Goal: Communication & Community: Share content

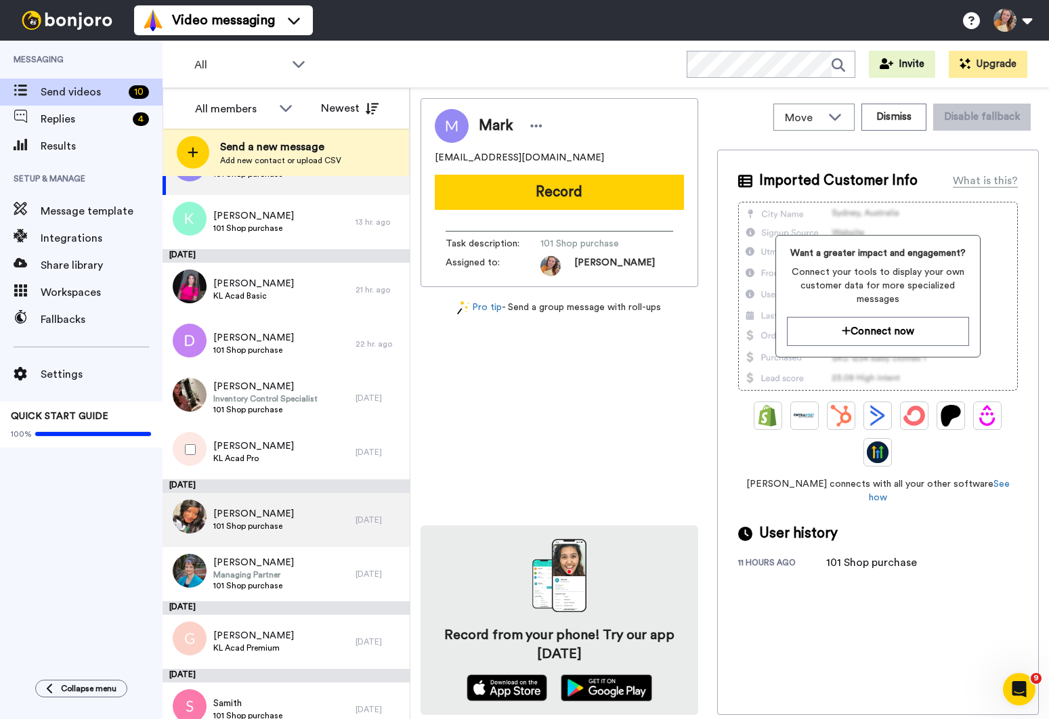
scroll to position [66, 0]
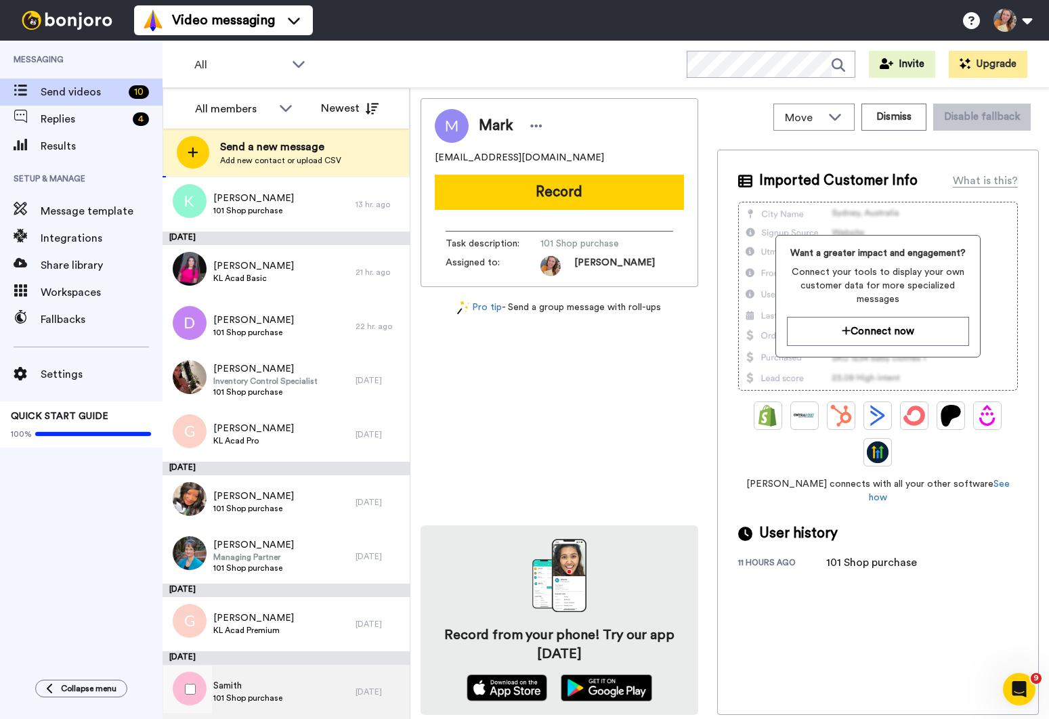
click at [324, 695] on div "Samith 101 Shop purchase" at bounding box center [258, 692] width 193 height 54
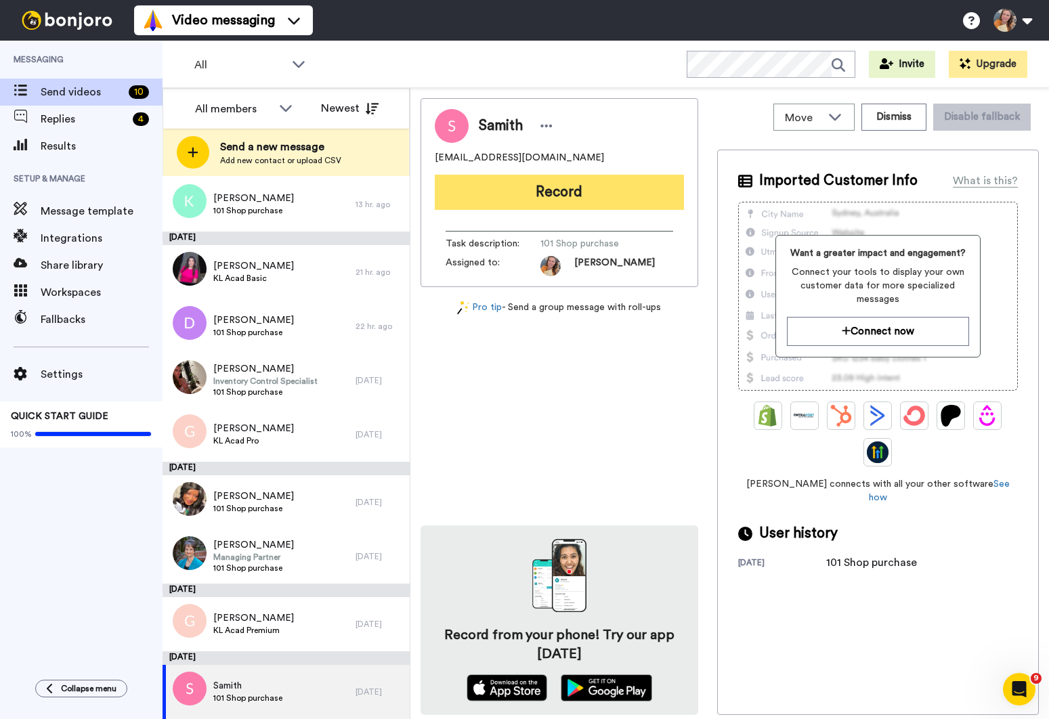
click at [567, 199] on button "Record" at bounding box center [559, 192] width 249 height 35
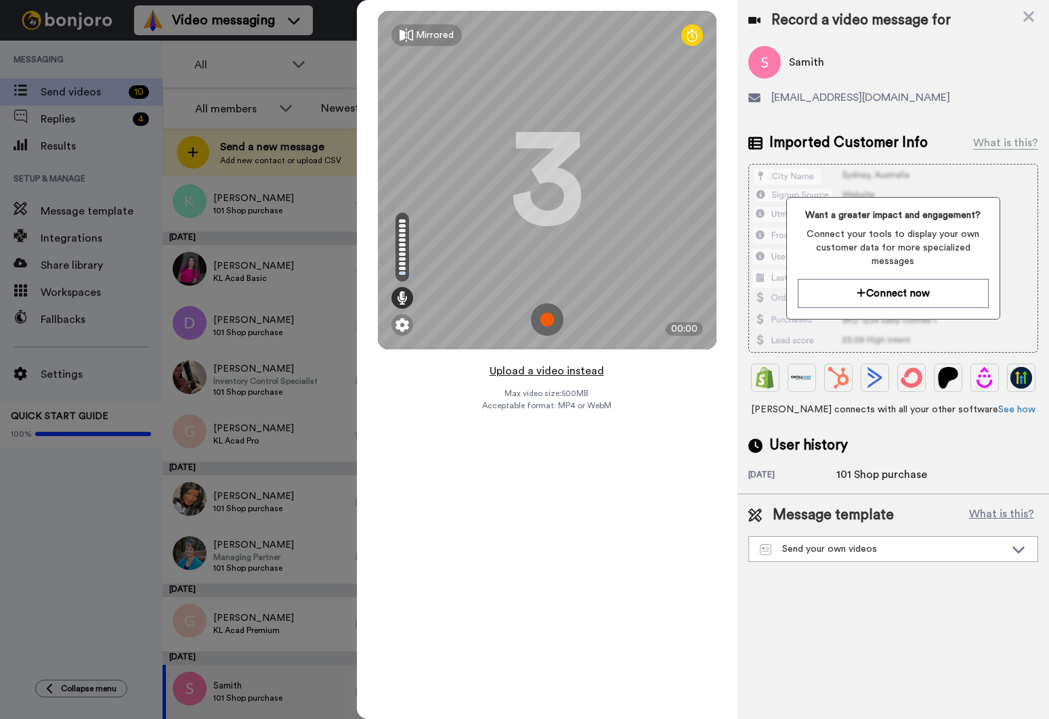
click at [543, 372] on button "Upload a video instead" at bounding box center [546, 371] width 123 height 18
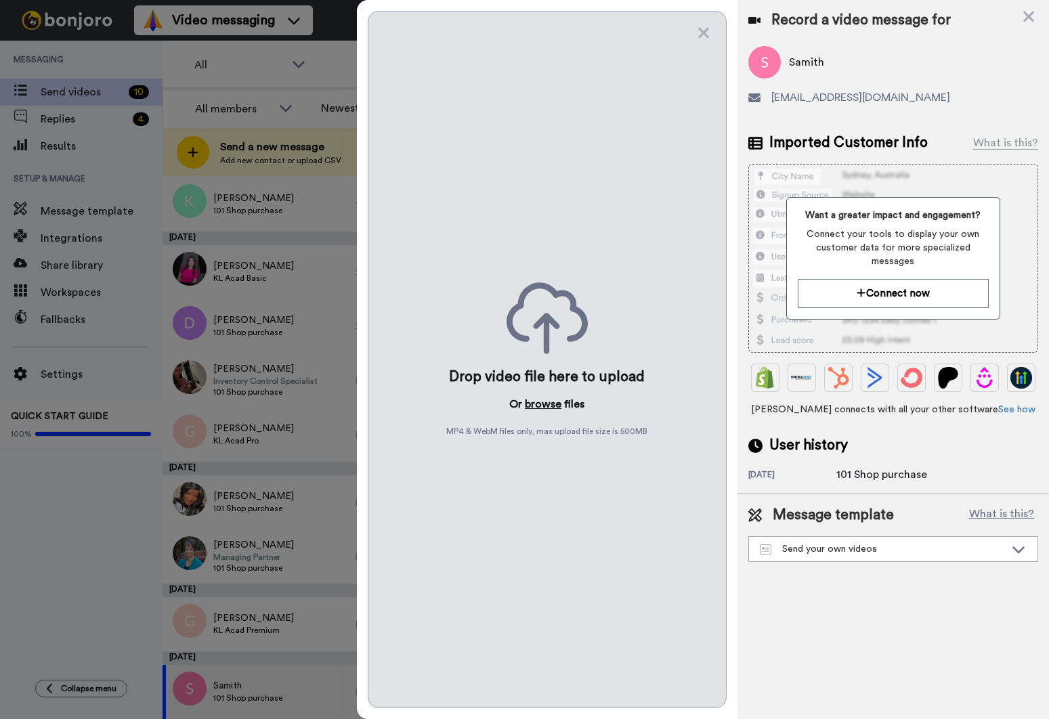
click at [546, 402] on button "browse" at bounding box center [543, 404] width 37 height 16
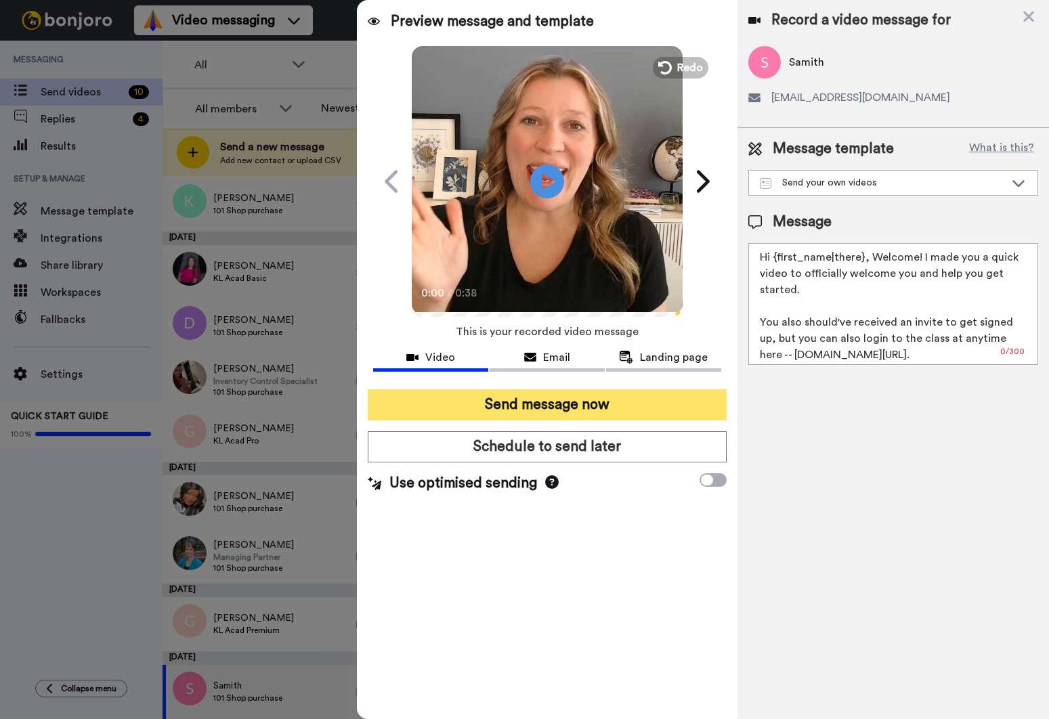
click at [577, 412] on button "Send message now" at bounding box center [547, 404] width 359 height 31
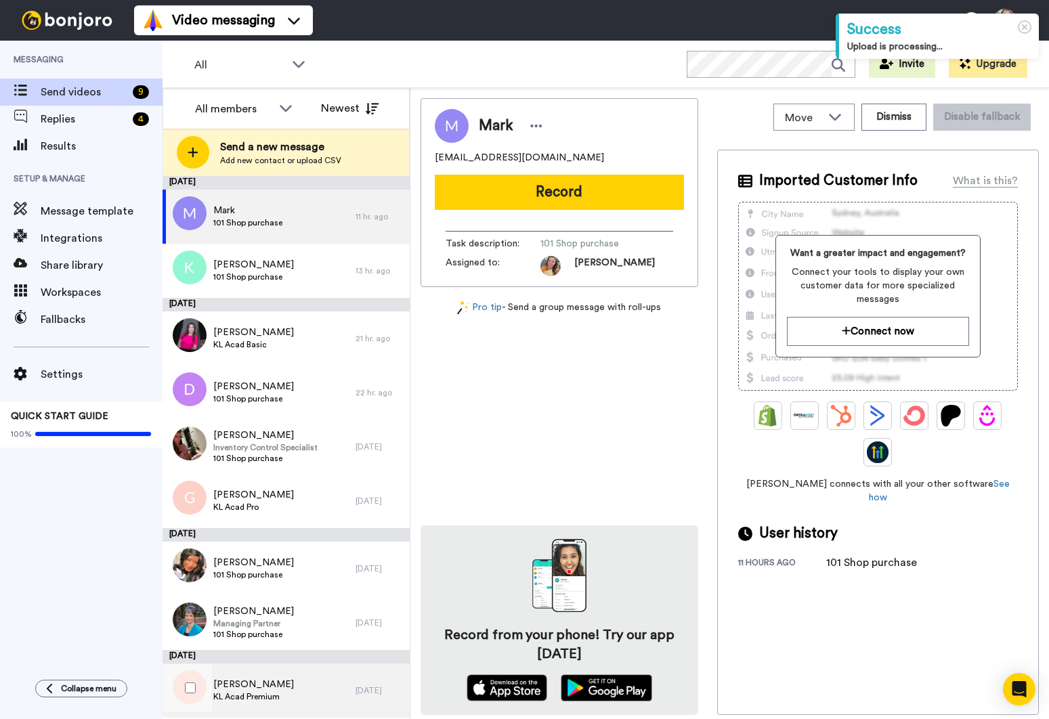
click at [344, 698] on div "Gail KL Acad Premium" at bounding box center [258, 690] width 193 height 54
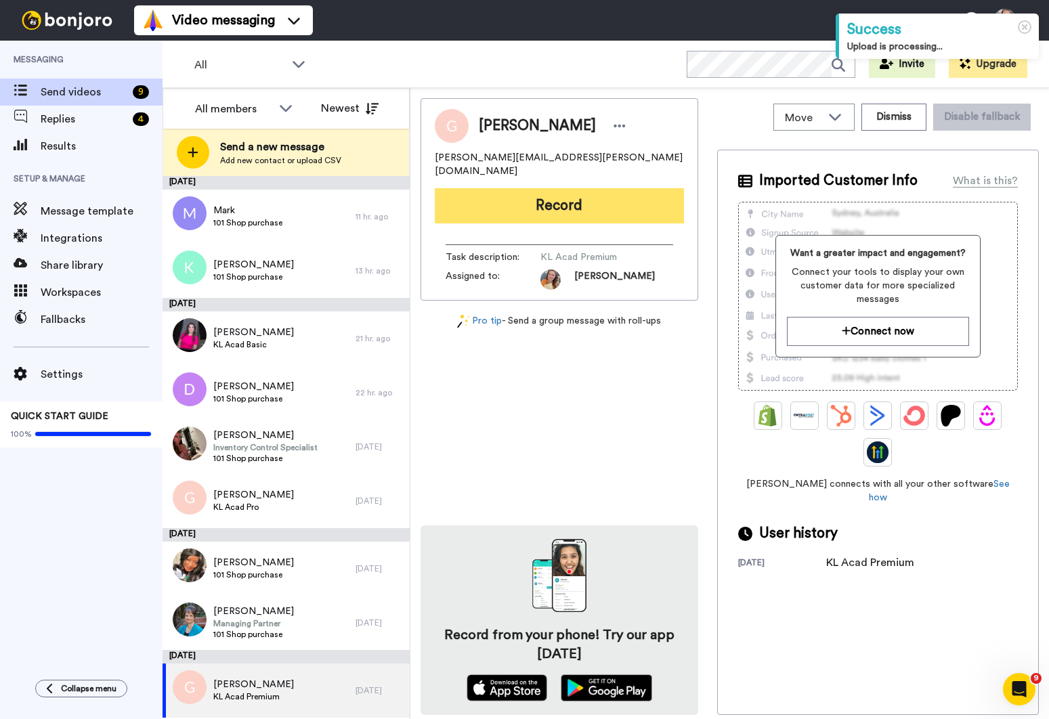
click at [565, 196] on button "Record" at bounding box center [559, 205] width 249 height 35
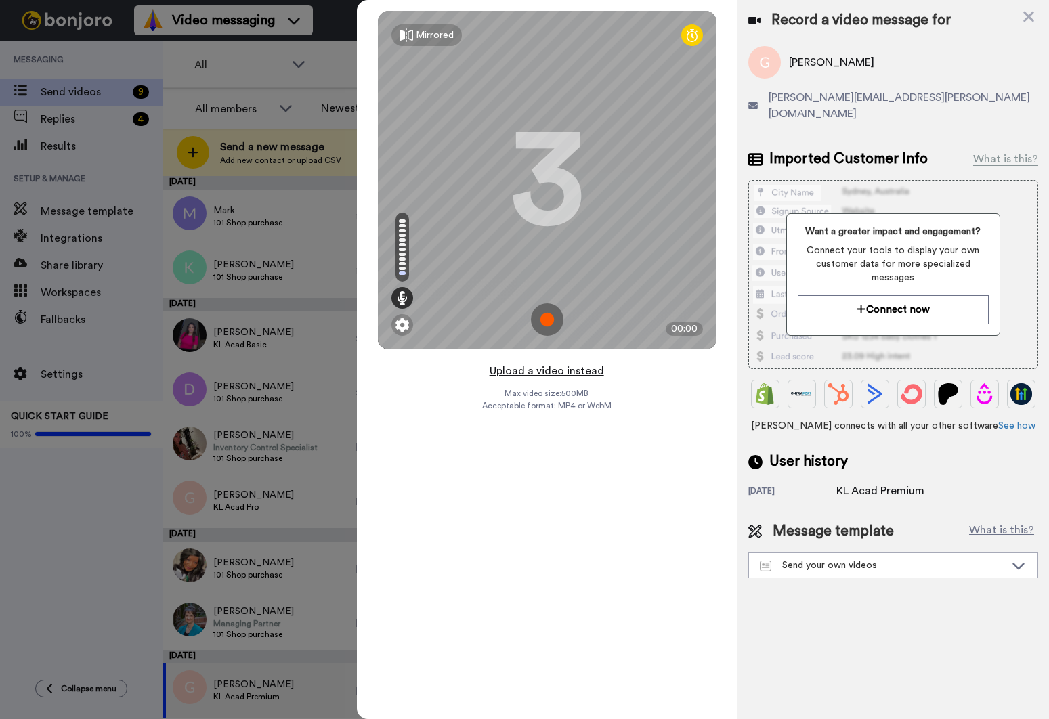
click at [577, 369] on button "Upload a video instead" at bounding box center [546, 371] width 123 height 18
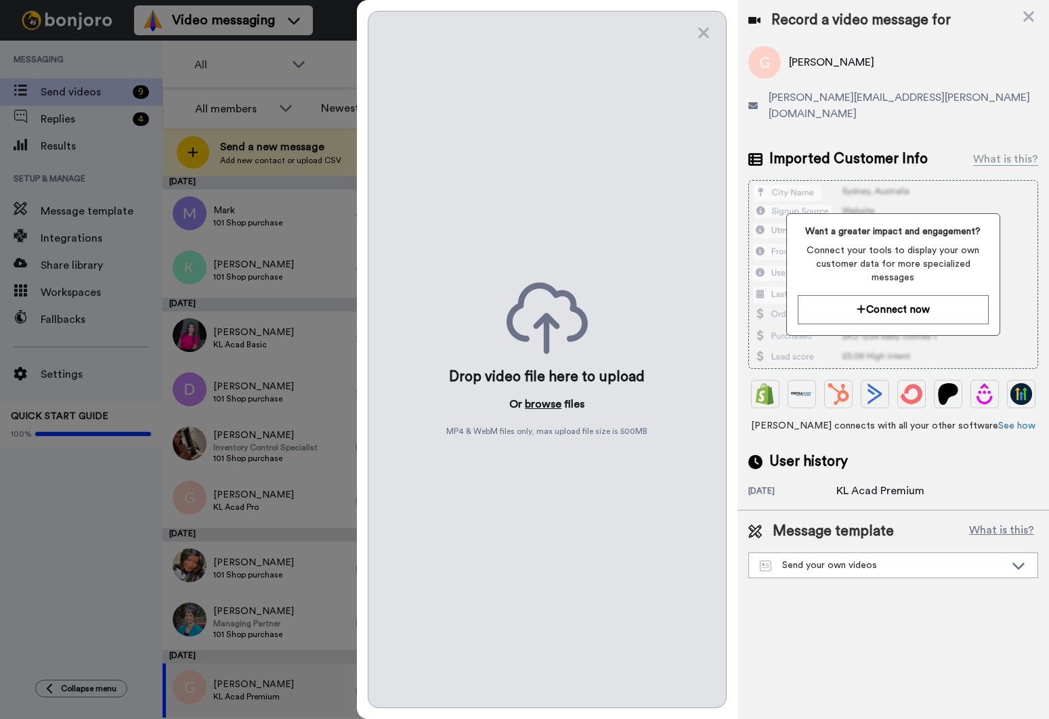
click at [543, 402] on button "browse" at bounding box center [543, 404] width 37 height 16
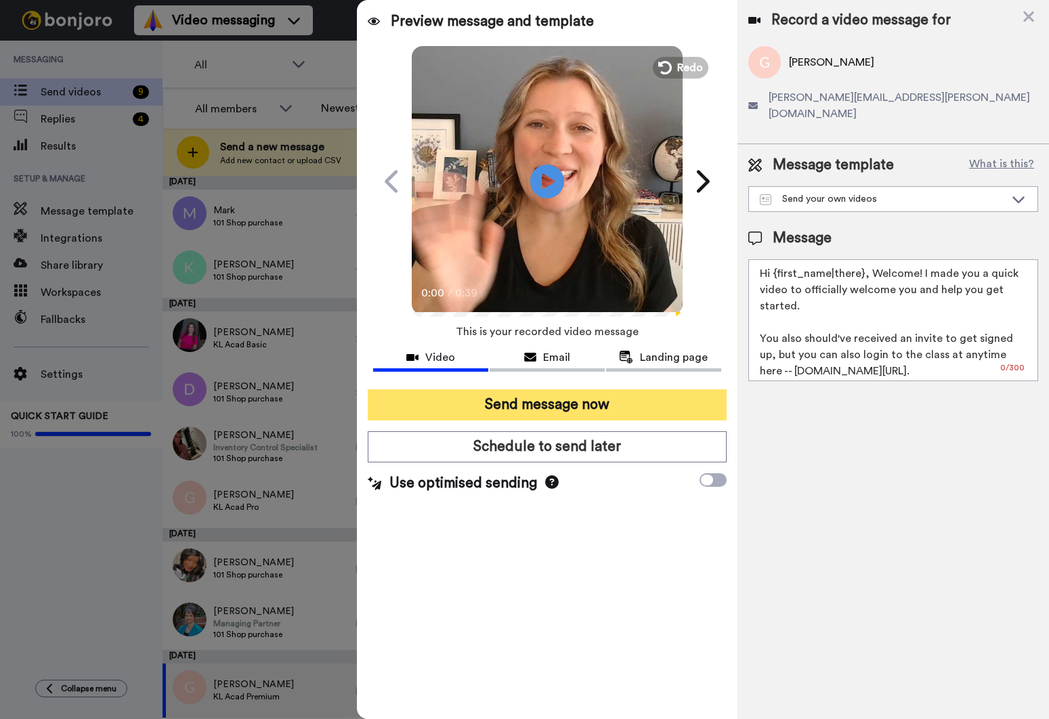
click at [547, 408] on button "Send message now" at bounding box center [547, 404] width 359 height 31
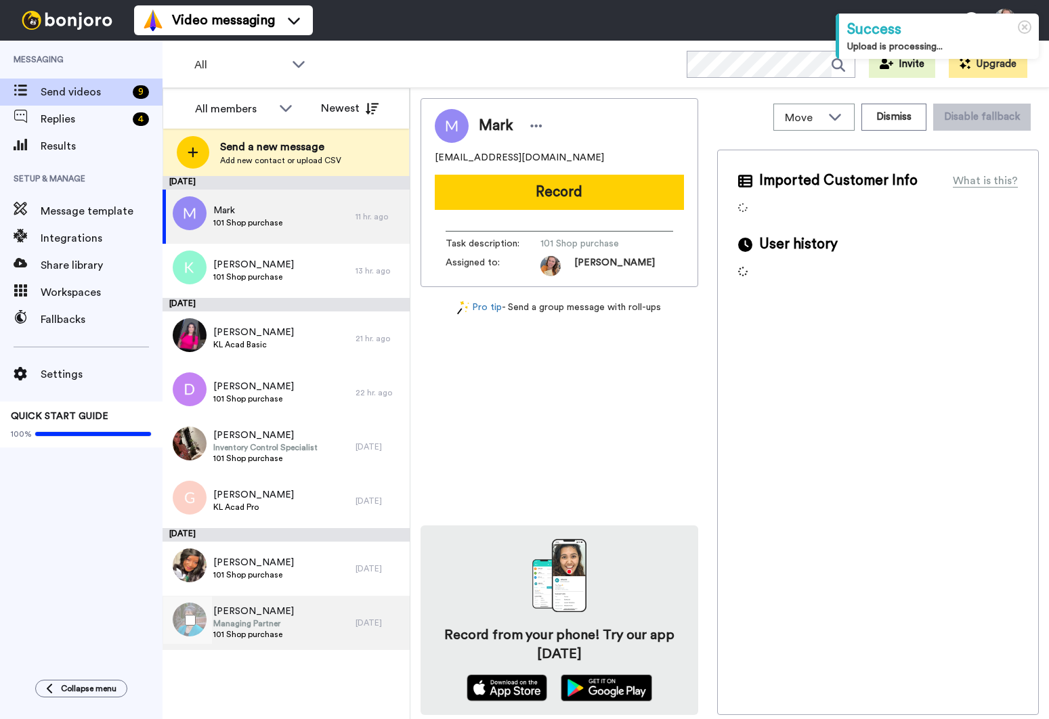
click at [335, 615] on div "Maria Managing Partner 101 Shop purchase" at bounding box center [258, 623] width 193 height 54
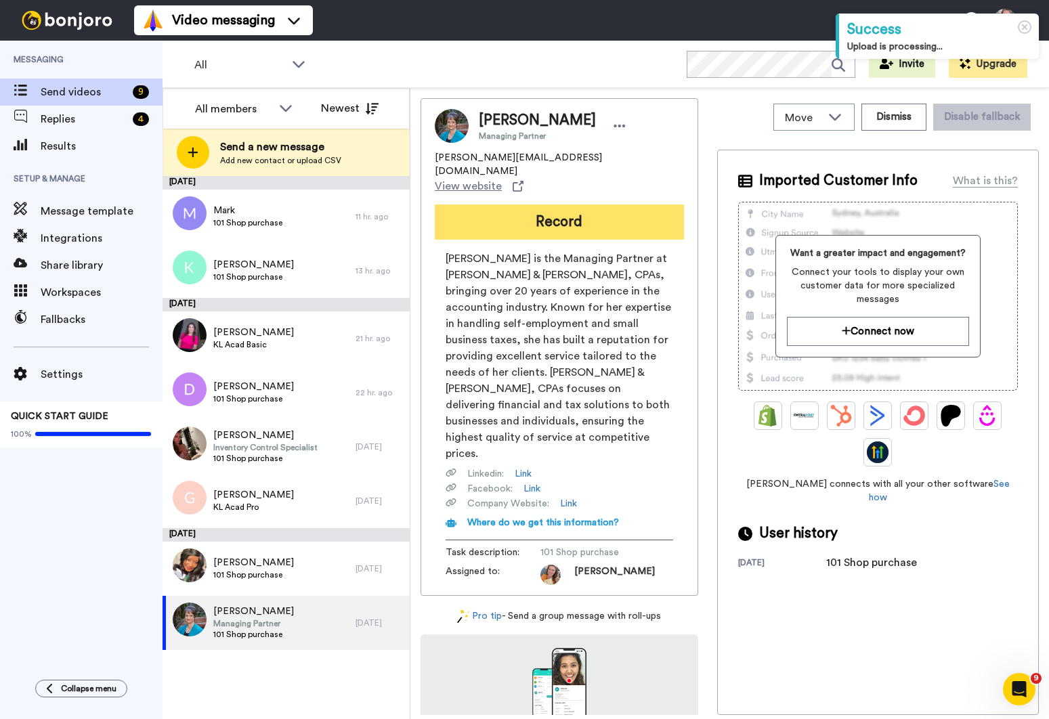
click at [572, 204] on button "Record" at bounding box center [559, 221] width 249 height 35
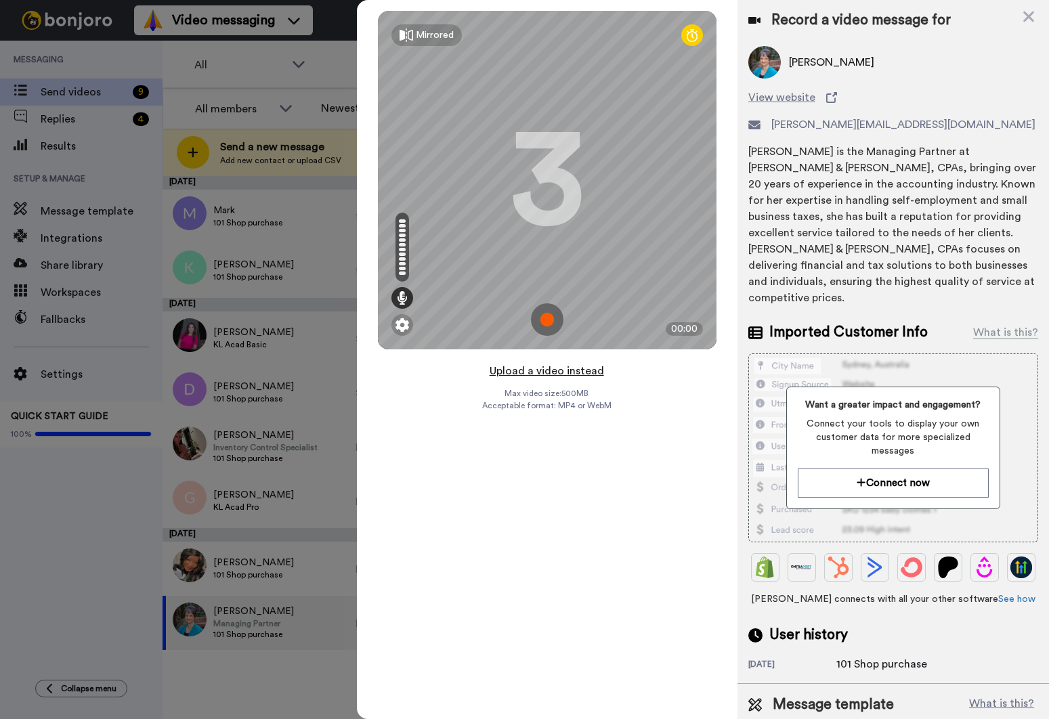
click at [574, 370] on button "Upload a video instead" at bounding box center [546, 371] width 123 height 18
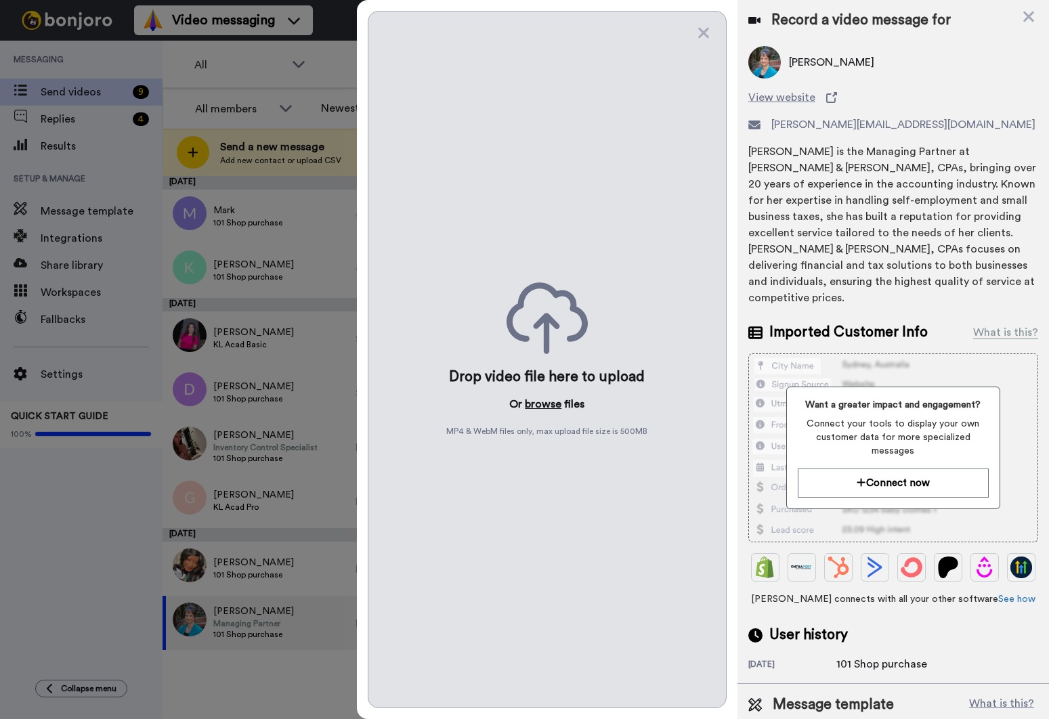
click at [532, 399] on button "browse" at bounding box center [543, 404] width 37 height 16
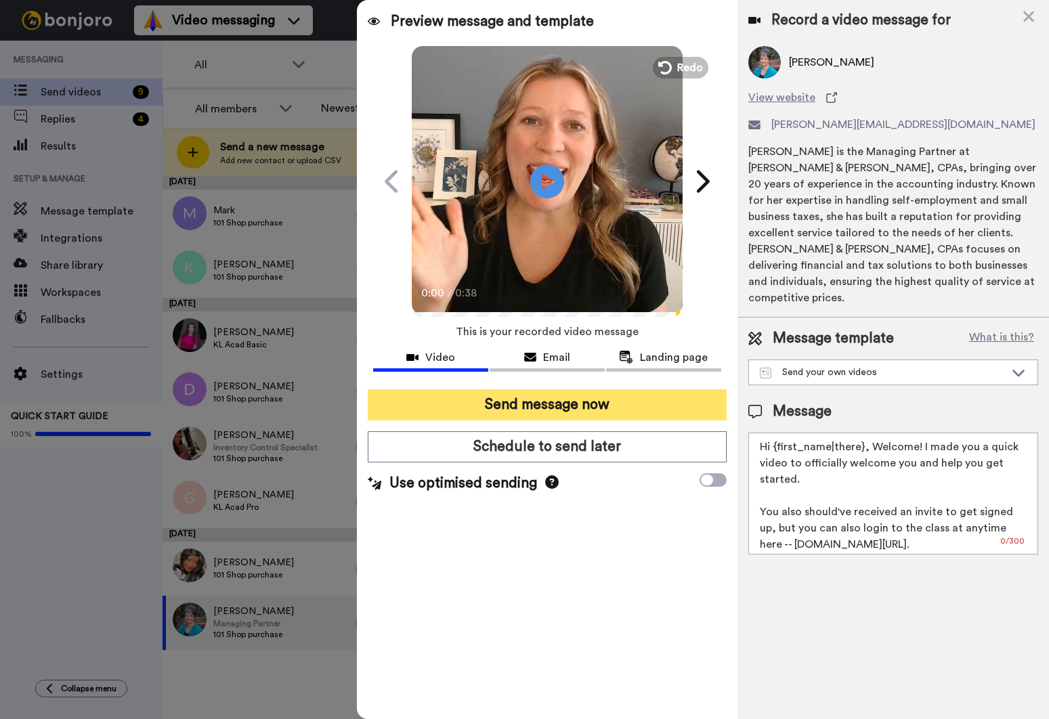
click at [568, 394] on button "Send message now" at bounding box center [547, 404] width 359 height 31
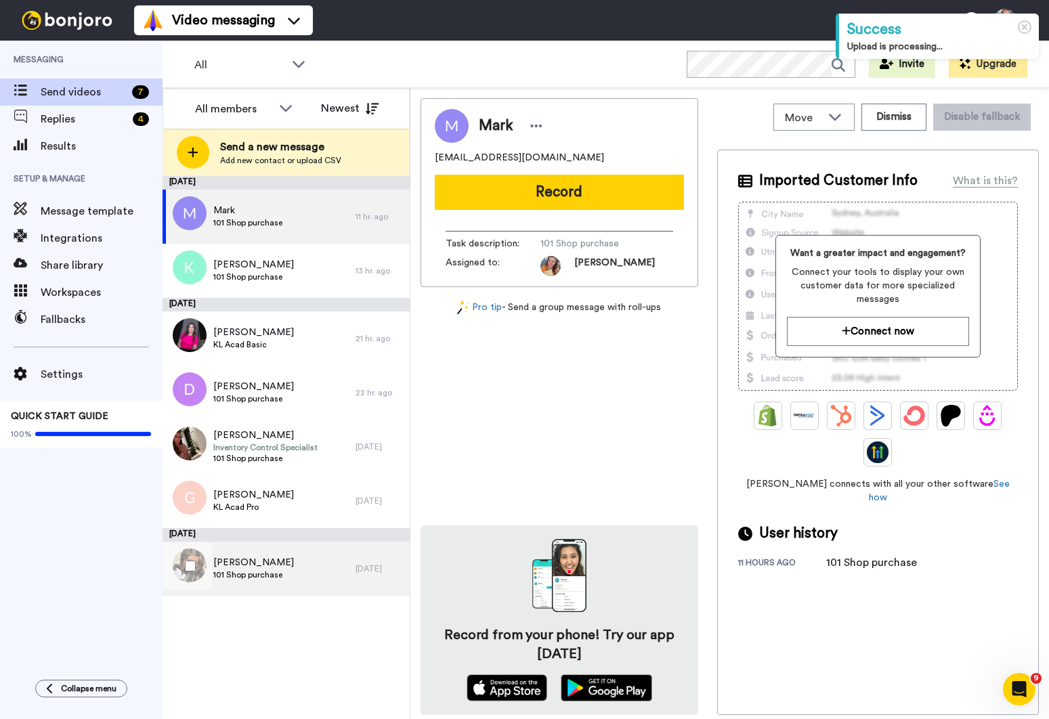
click at [309, 548] on div "Carolyn 101 Shop purchase" at bounding box center [258, 569] width 193 height 54
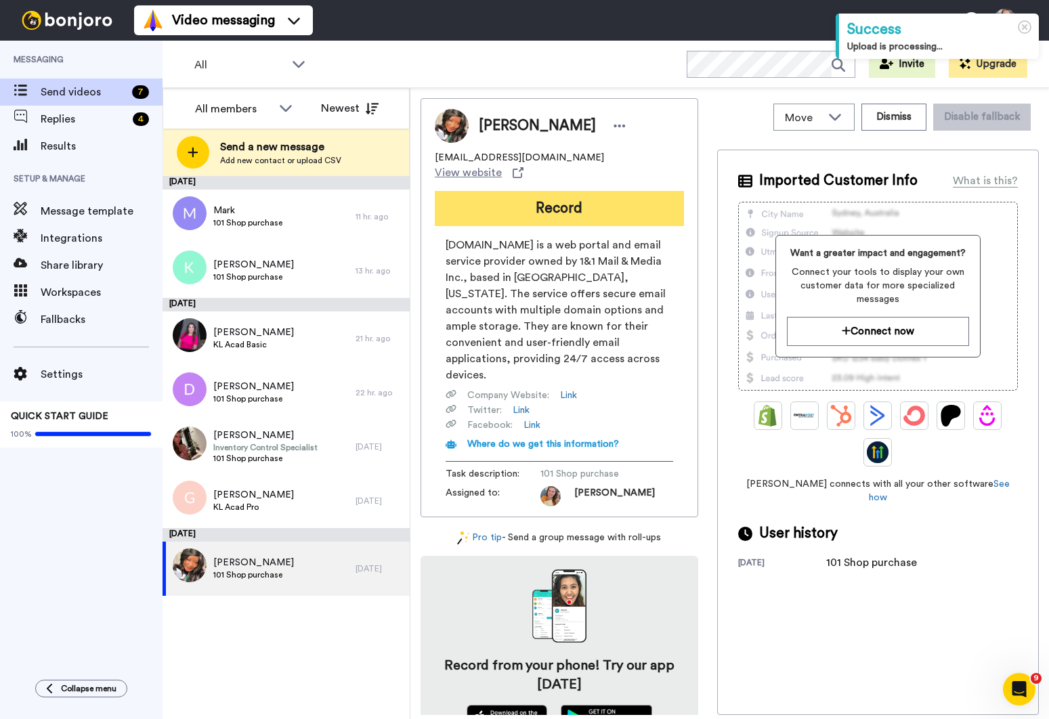
click at [578, 197] on button "Record" at bounding box center [559, 208] width 249 height 35
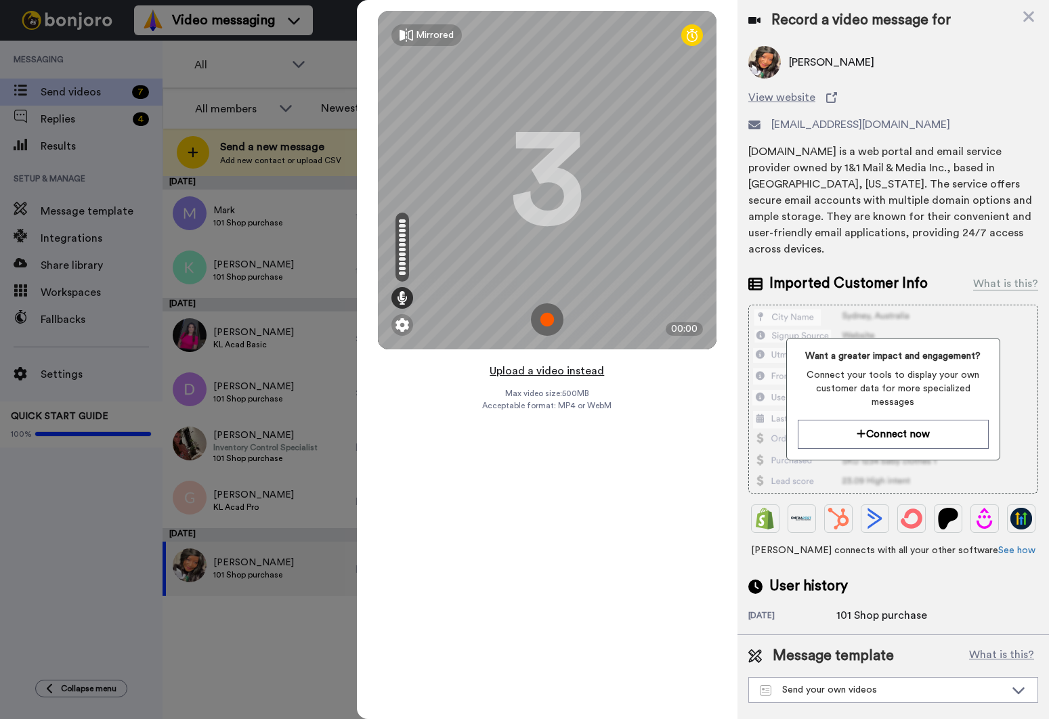
click at [556, 372] on button "Upload a video instead" at bounding box center [546, 371] width 123 height 18
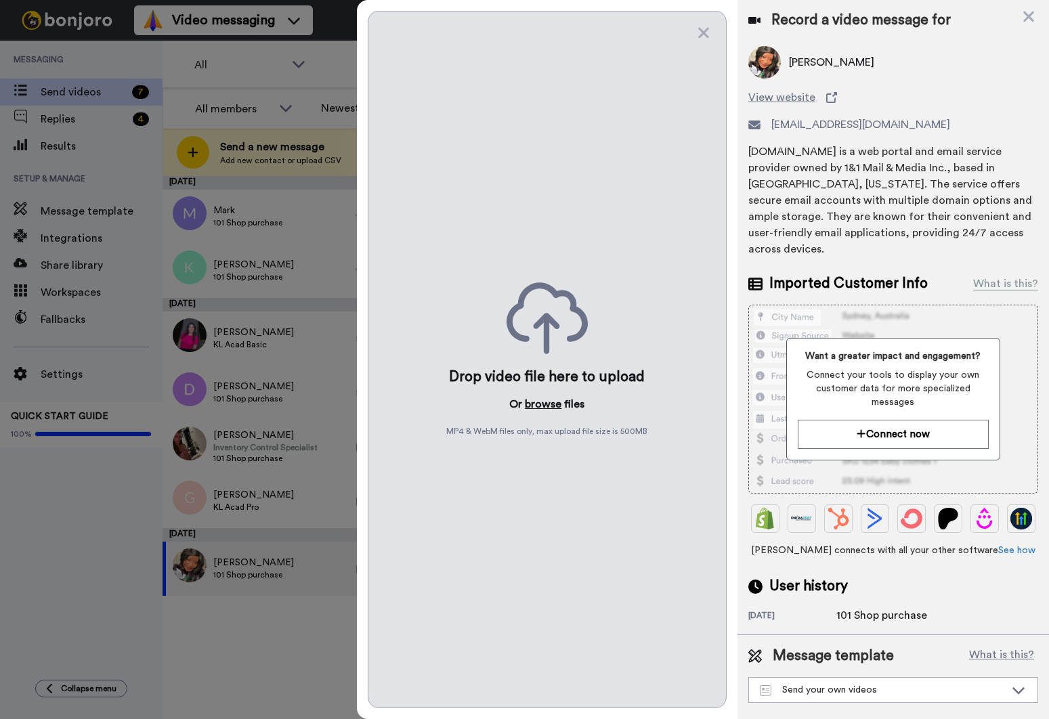
click at [544, 401] on button "browse" at bounding box center [543, 404] width 37 height 16
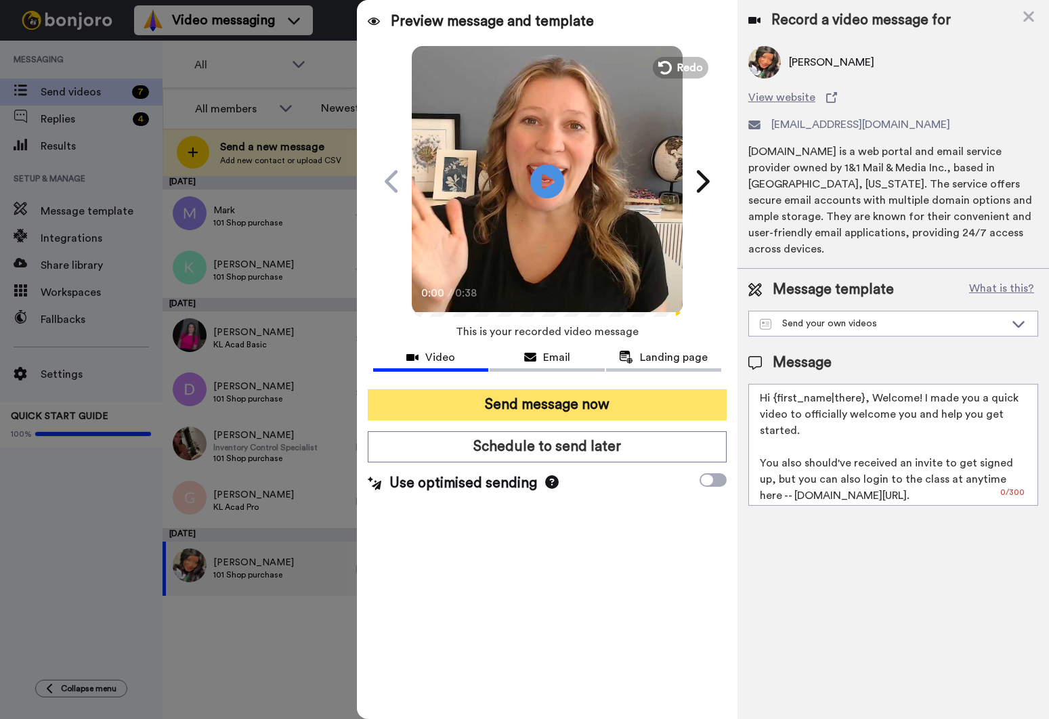
click at [592, 409] on button "Send message now" at bounding box center [547, 404] width 359 height 31
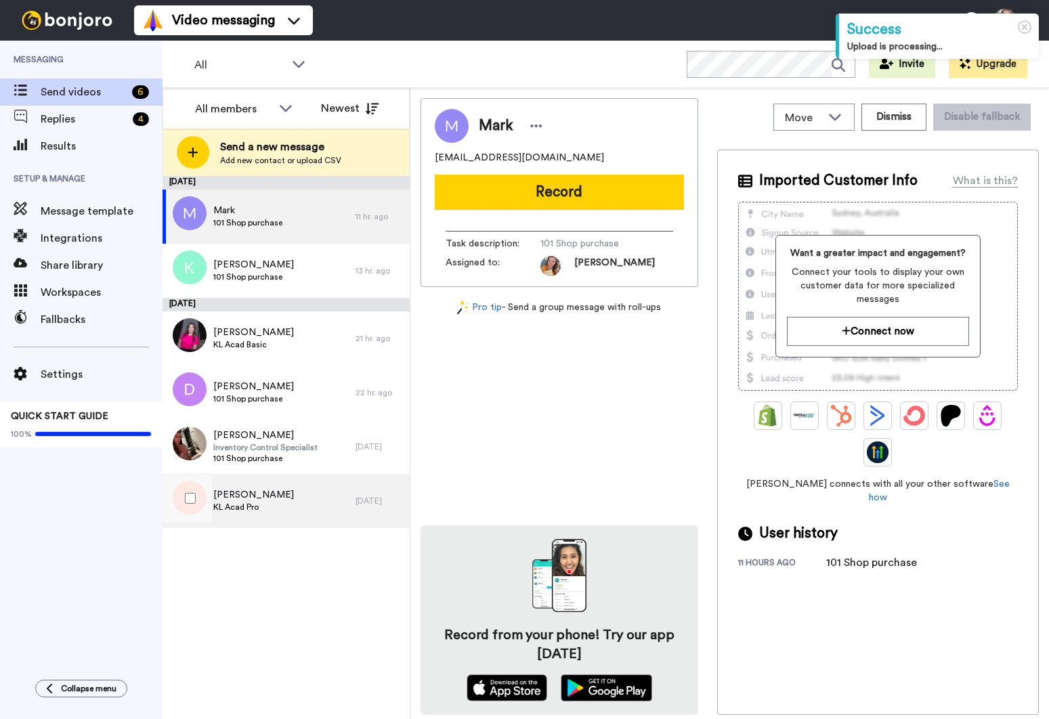
click at [292, 505] on div "Gail KL Acad Pro" at bounding box center [258, 501] width 193 height 54
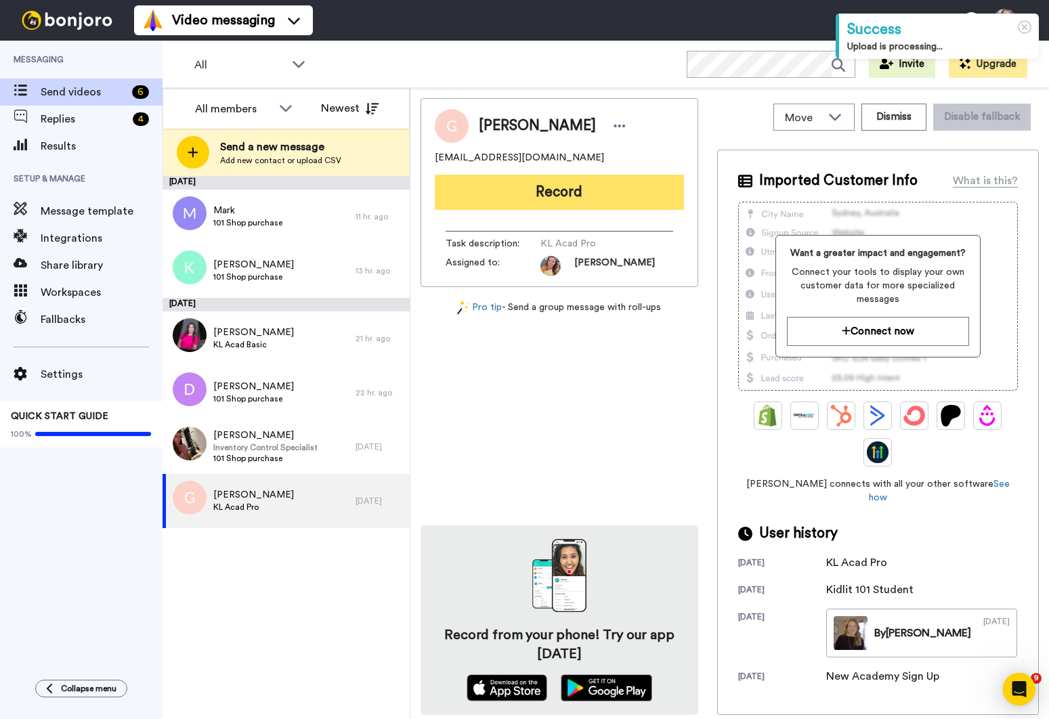
click at [554, 194] on button "Record" at bounding box center [559, 192] width 249 height 35
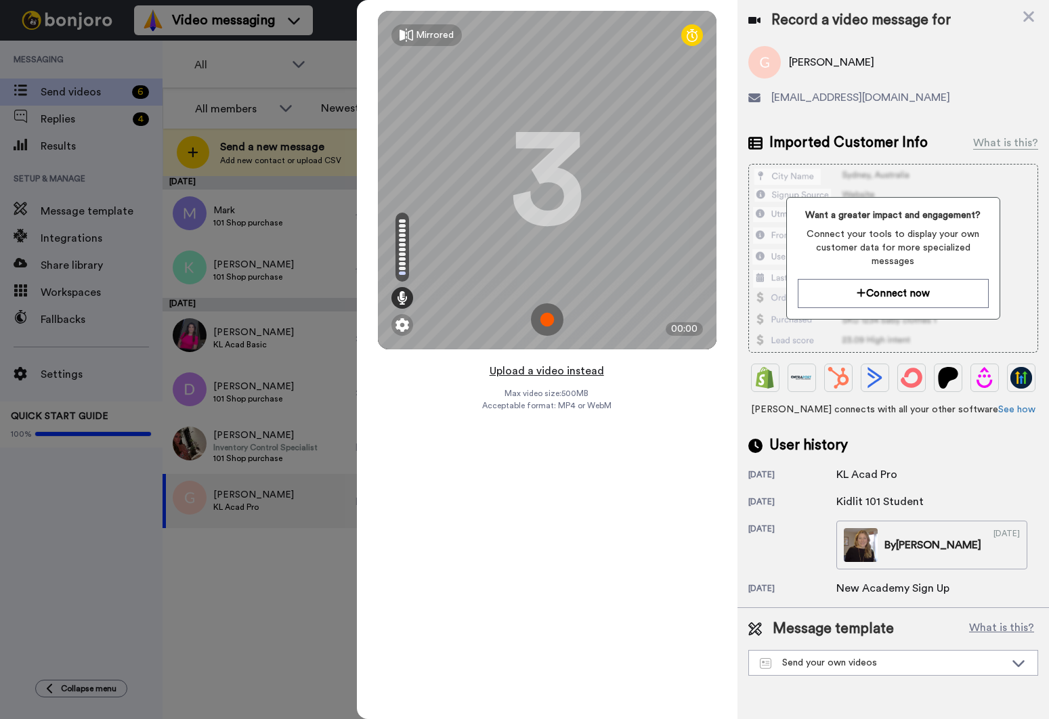
click at [573, 372] on button "Upload a video instead" at bounding box center [546, 371] width 123 height 18
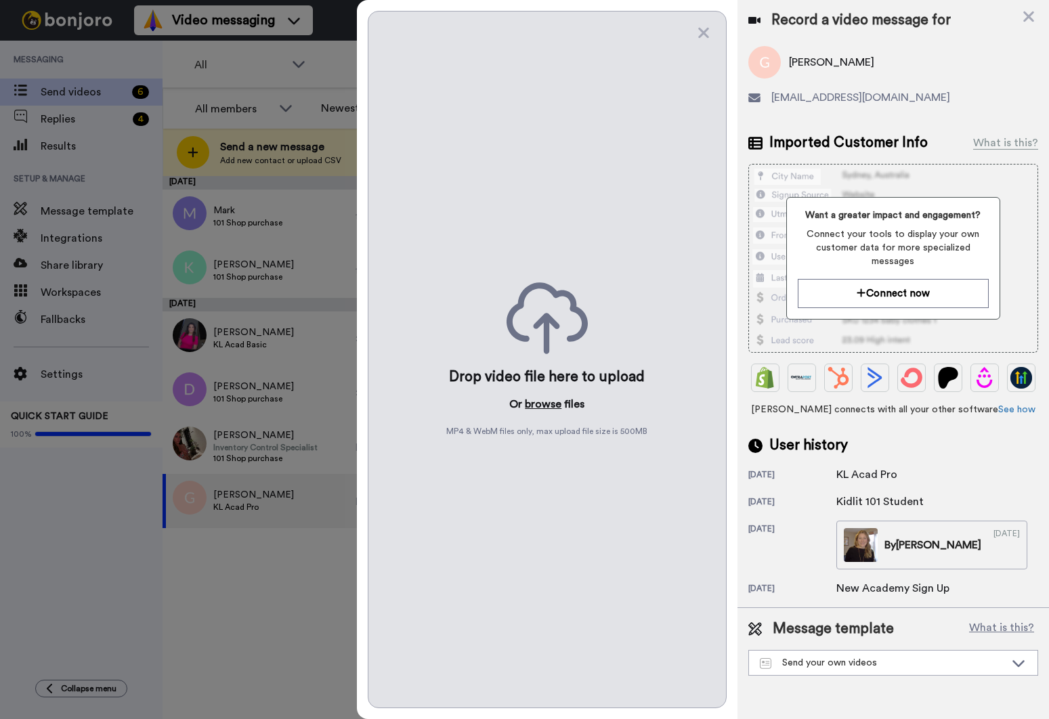
click at [544, 403] on button "browse" at bounding box center [543, 404] width 37 height 16
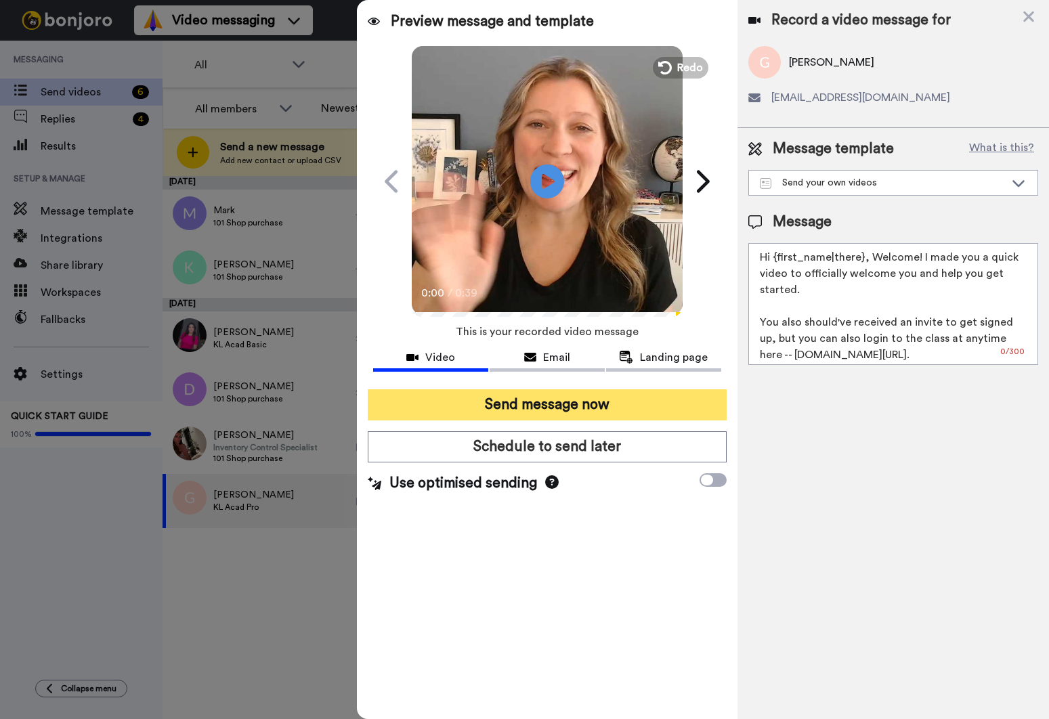
click at [515, 400] on button "Send message now" at bounding box center [547, 404] width 359 height 31
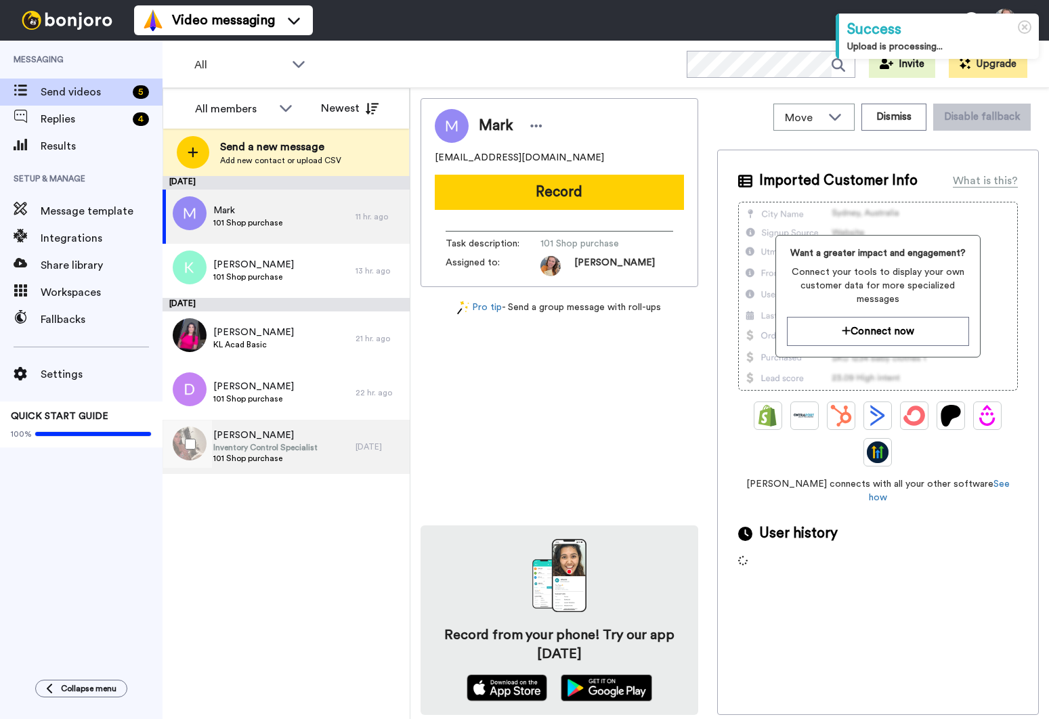
click at [324, 451] on div "[PERSON_NAME] Inventory Control Specialist 101 Shop purchase" at bounding box center [258, 447] width 193 height 54
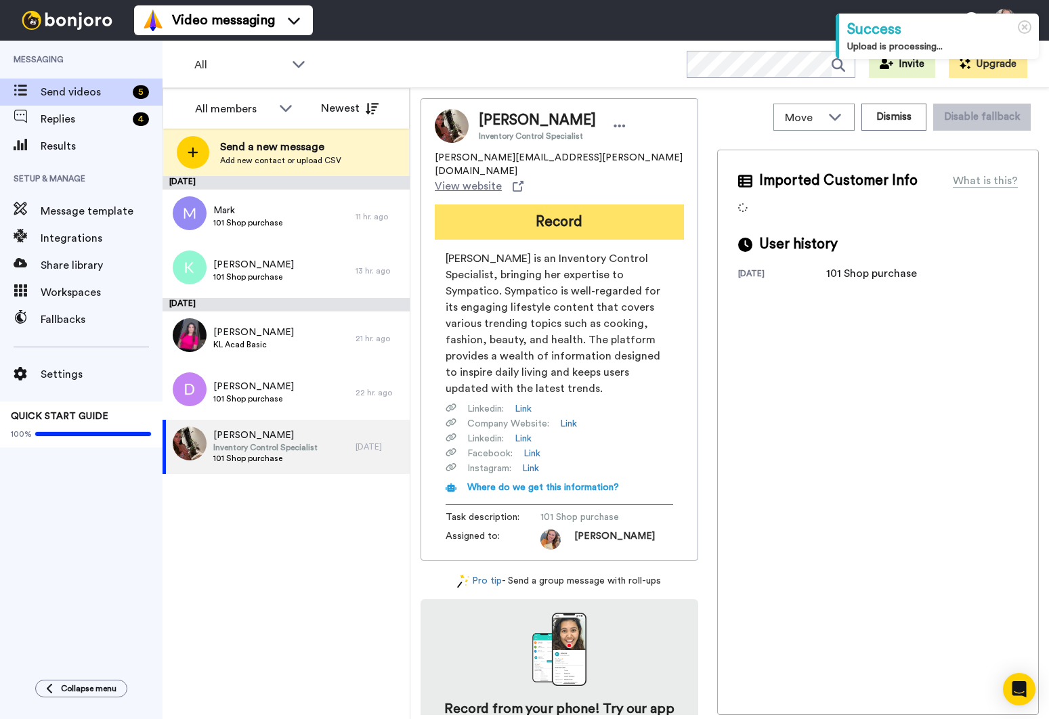
click at [556, 204] on button "Record" at bounding box center [559, 221] width 249 height 35
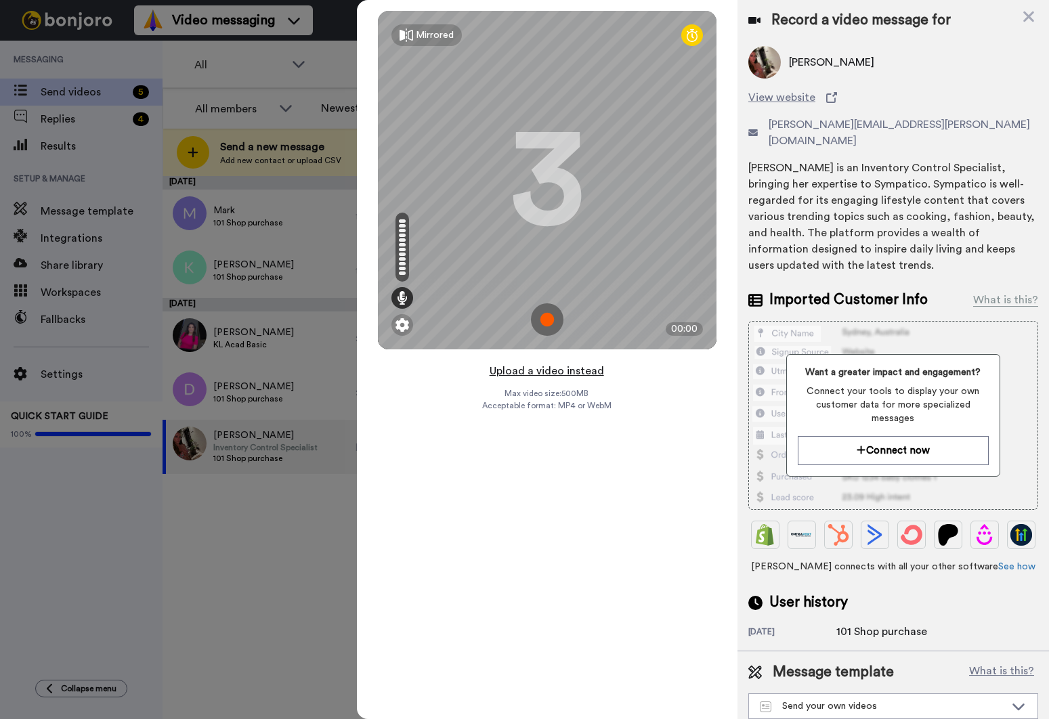
click at [578, 371] on button "Upload a video instead" at bounding box center [546, 371] width 123 height 18
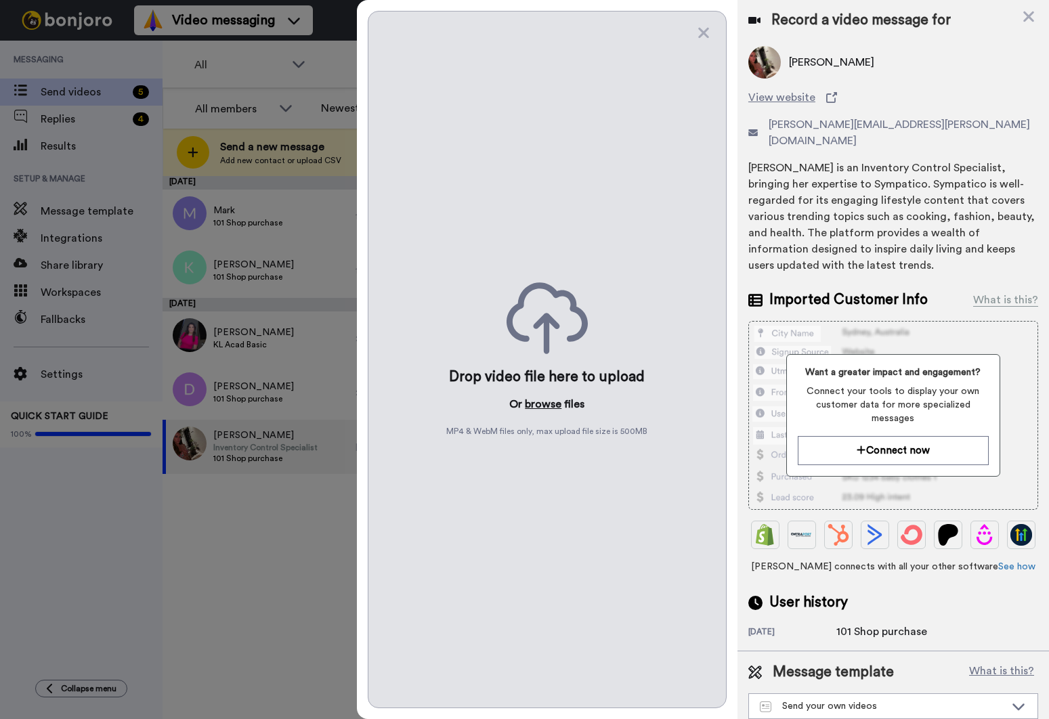
click at [543, 398] on button "browse" at bounding box center [543, 404] width 37 height 16
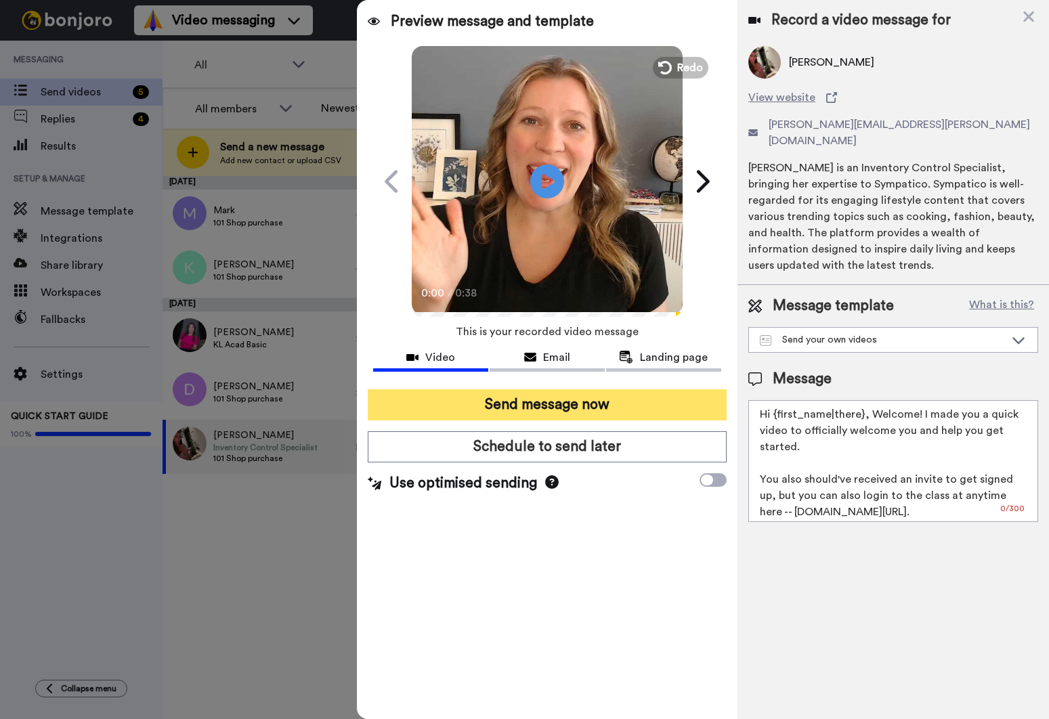
click at [564, 402] on button "Send message now" at bounding box center [547, 404] width 359 height 31
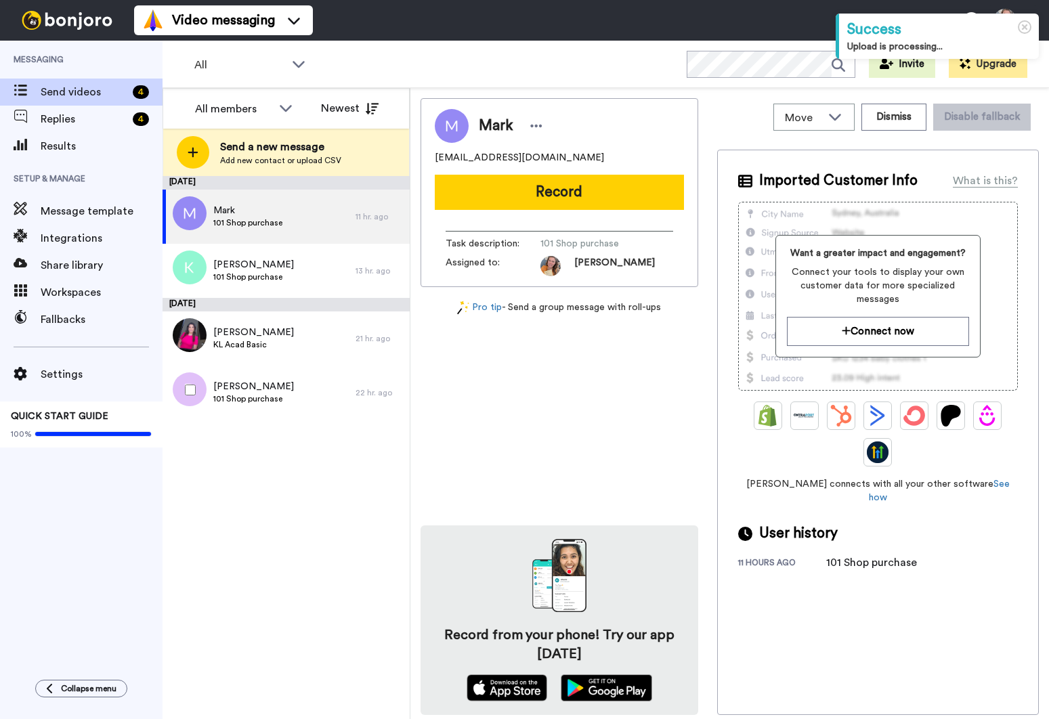
click at [263, 396] on span "101 Shop purchase" at bounding box center [253, 398] width 81 height 11
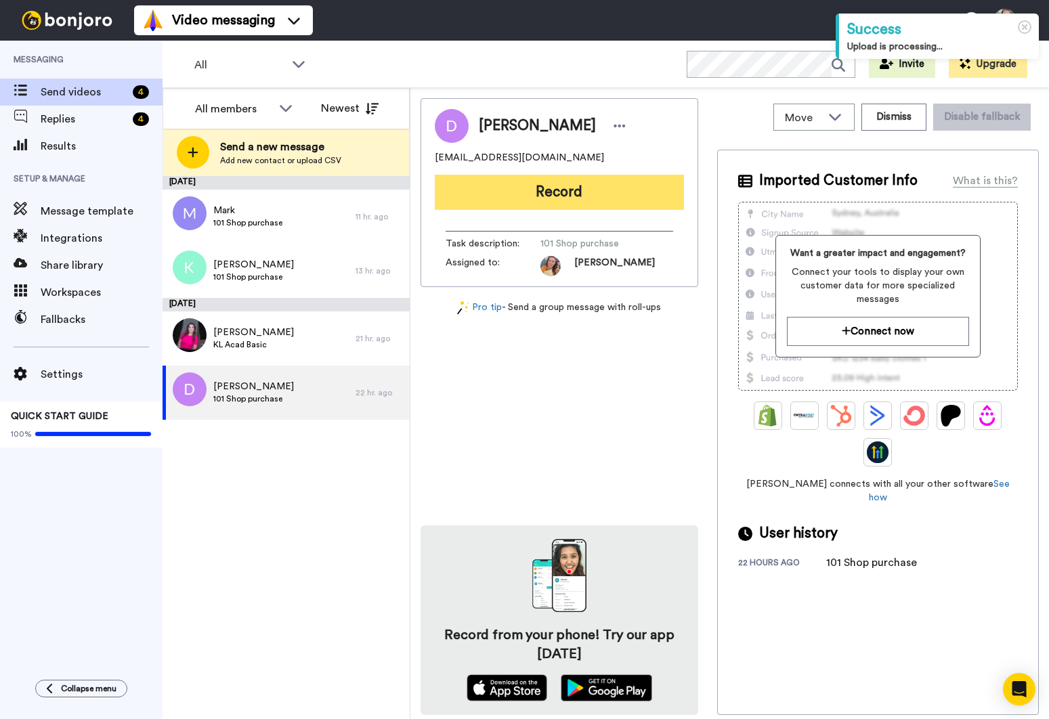
click at [530, 198] on button "Record" at bounding box center [559, 192] width 249 height 35
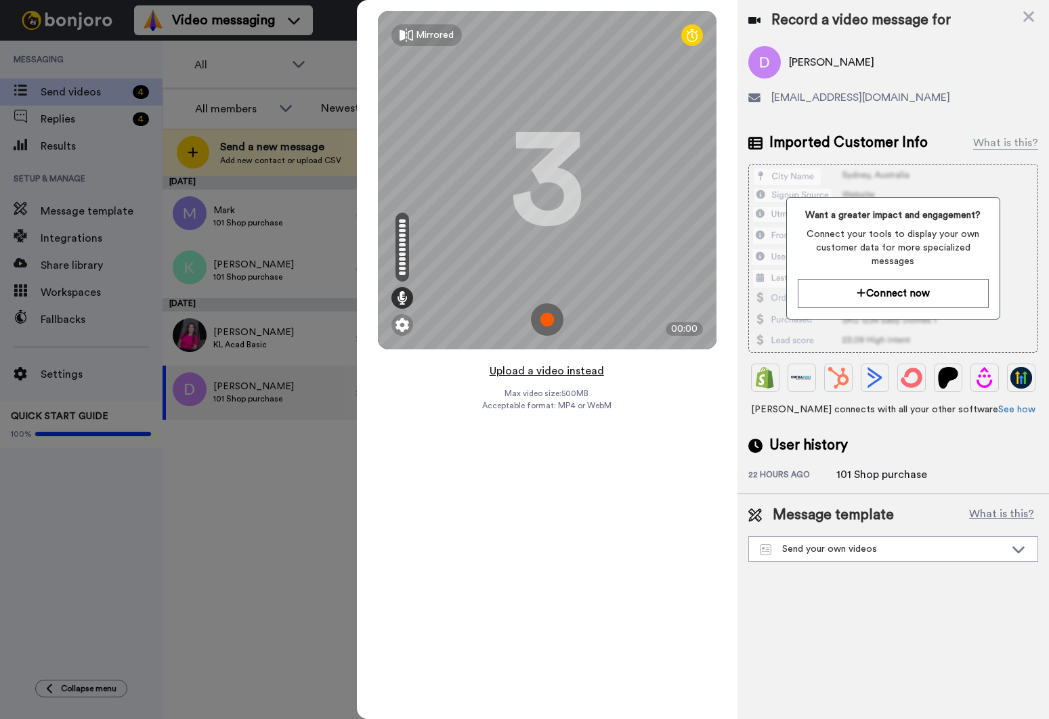
click at [588, 371] on button "Upload a video instead" at bounding box center [546, 371] width 123 height 18
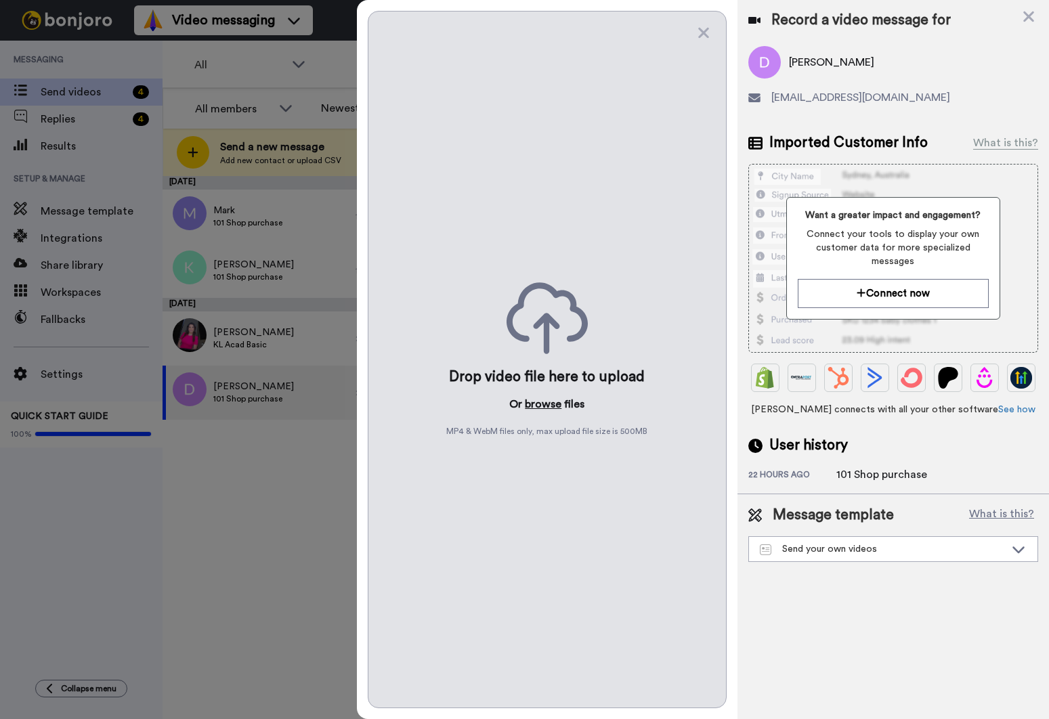
click at [542, 406] on button "browse" at bounding box center [543, 404] width 37 height 16
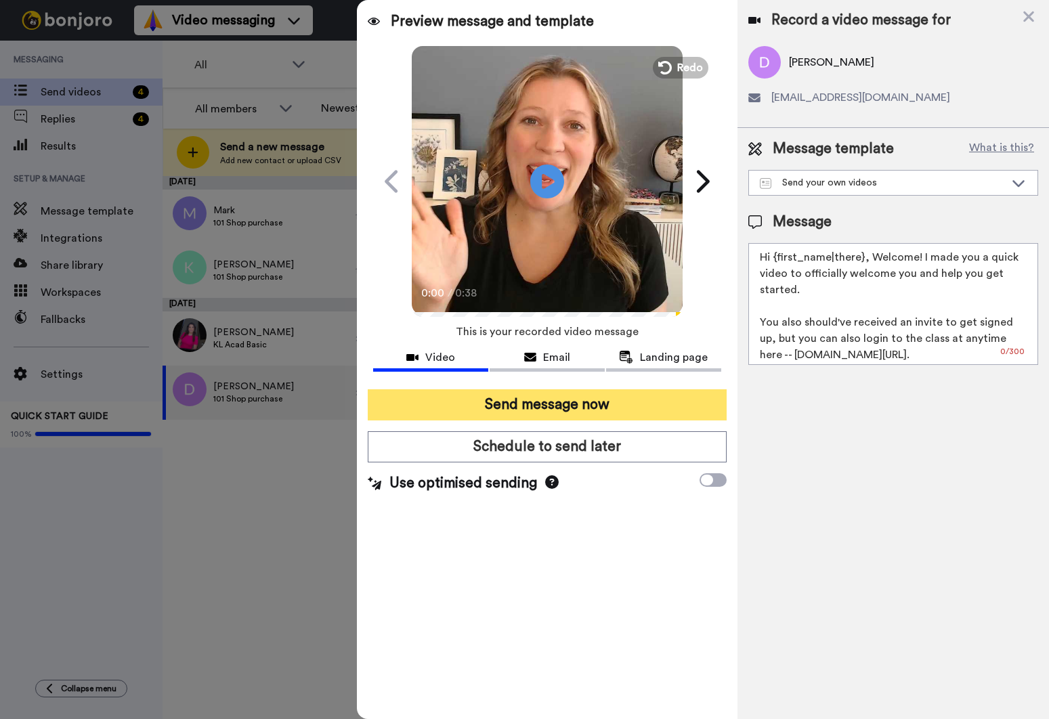
click at [560, 406] on button "Send message now" at bounding box center [547, 404] width 359 height 31
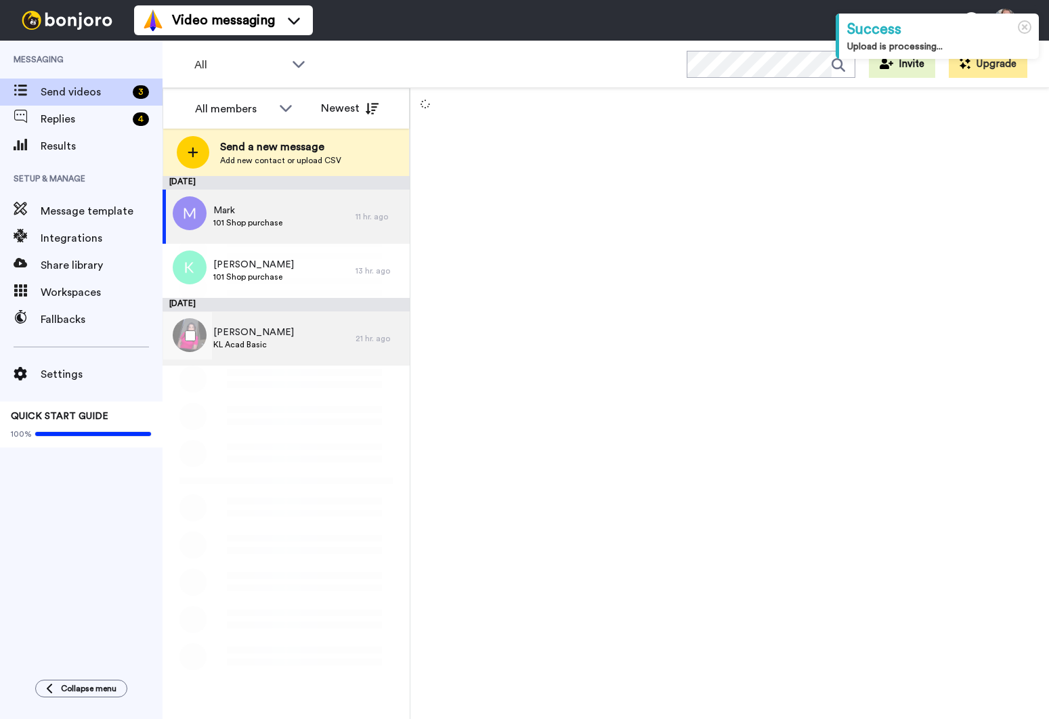
click at [270, 345] on div "Janette KL Acad Basic" at bounding box center [258, 338] width 193 height 54
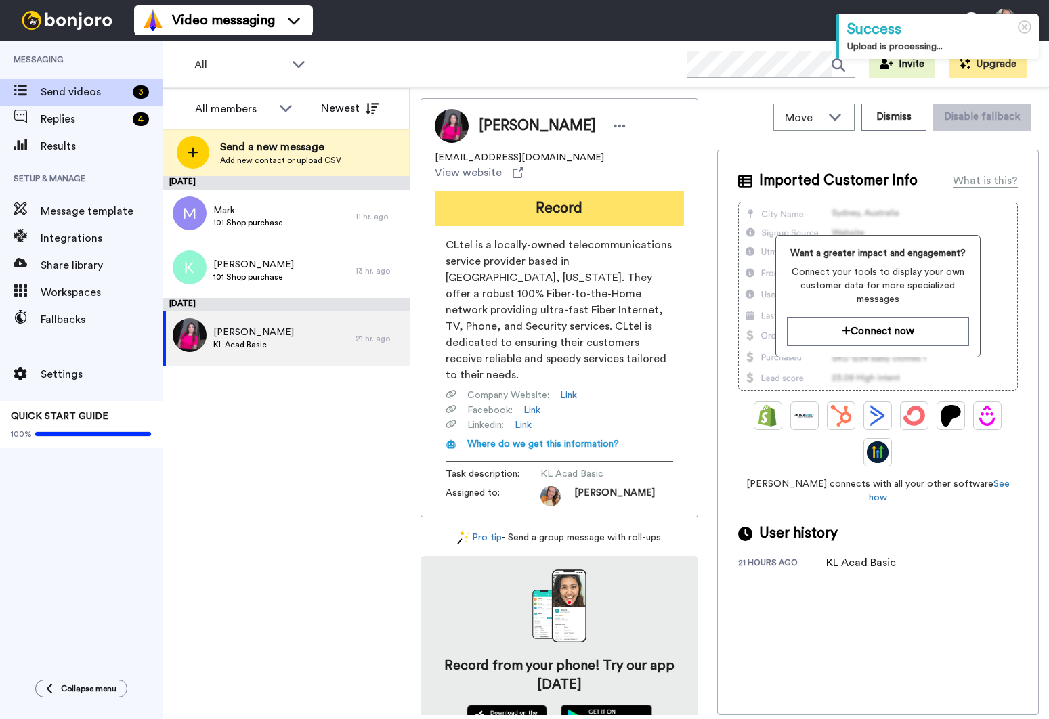
click at [580, 201] on button "Record" at bounding box center [559, 208] width 249 height 35
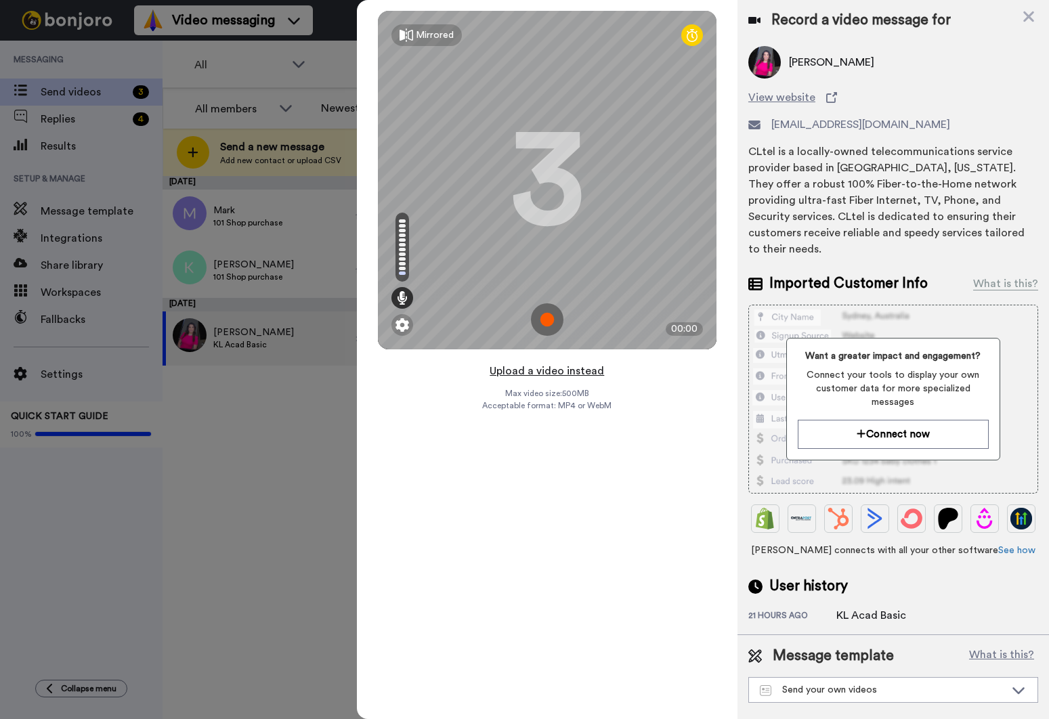
click at [577, 371] on button "Upload a video instead" at bounding box center [546, 371] width 123 height 18
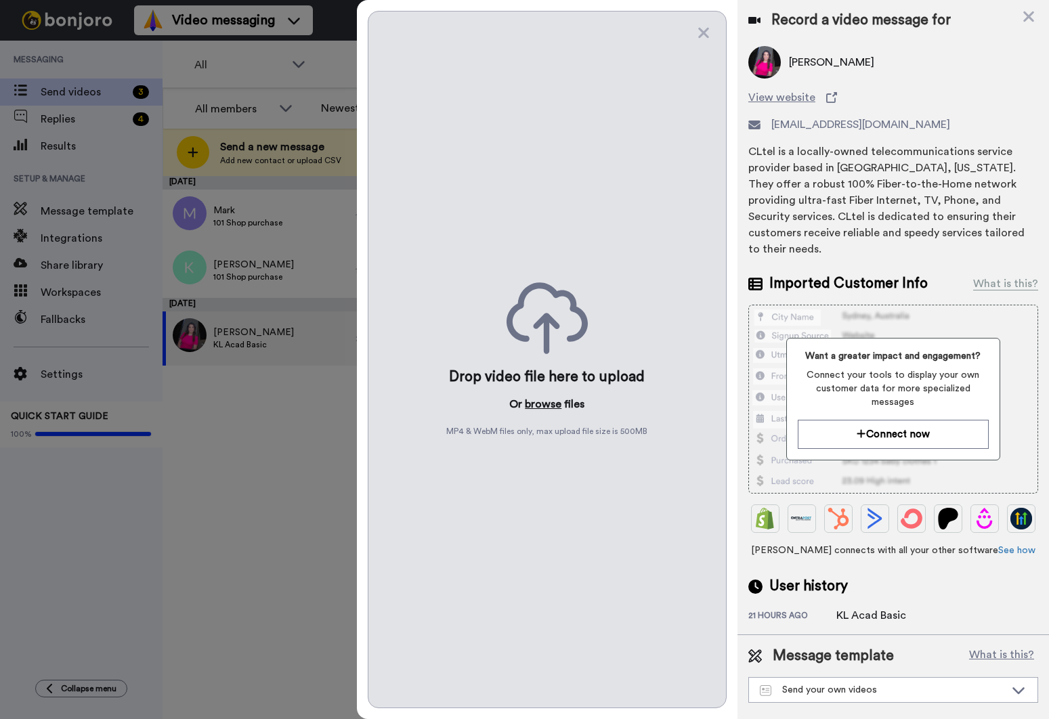
click at [548, 404] on button "browse" at bounding box center [543, 404] width 37 height 16
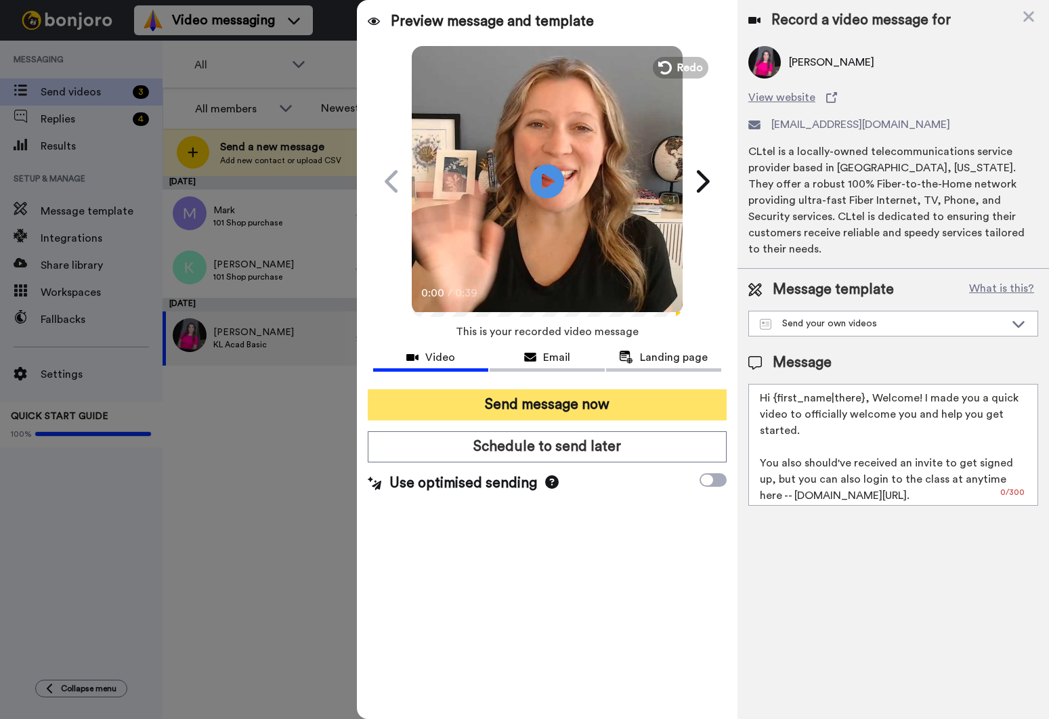
click at [599, 405] on button "Send message now" at bounding box center [547, 404] width 359 height 31
